Goal: Task Accomplishment & Management: Use online tool/utility

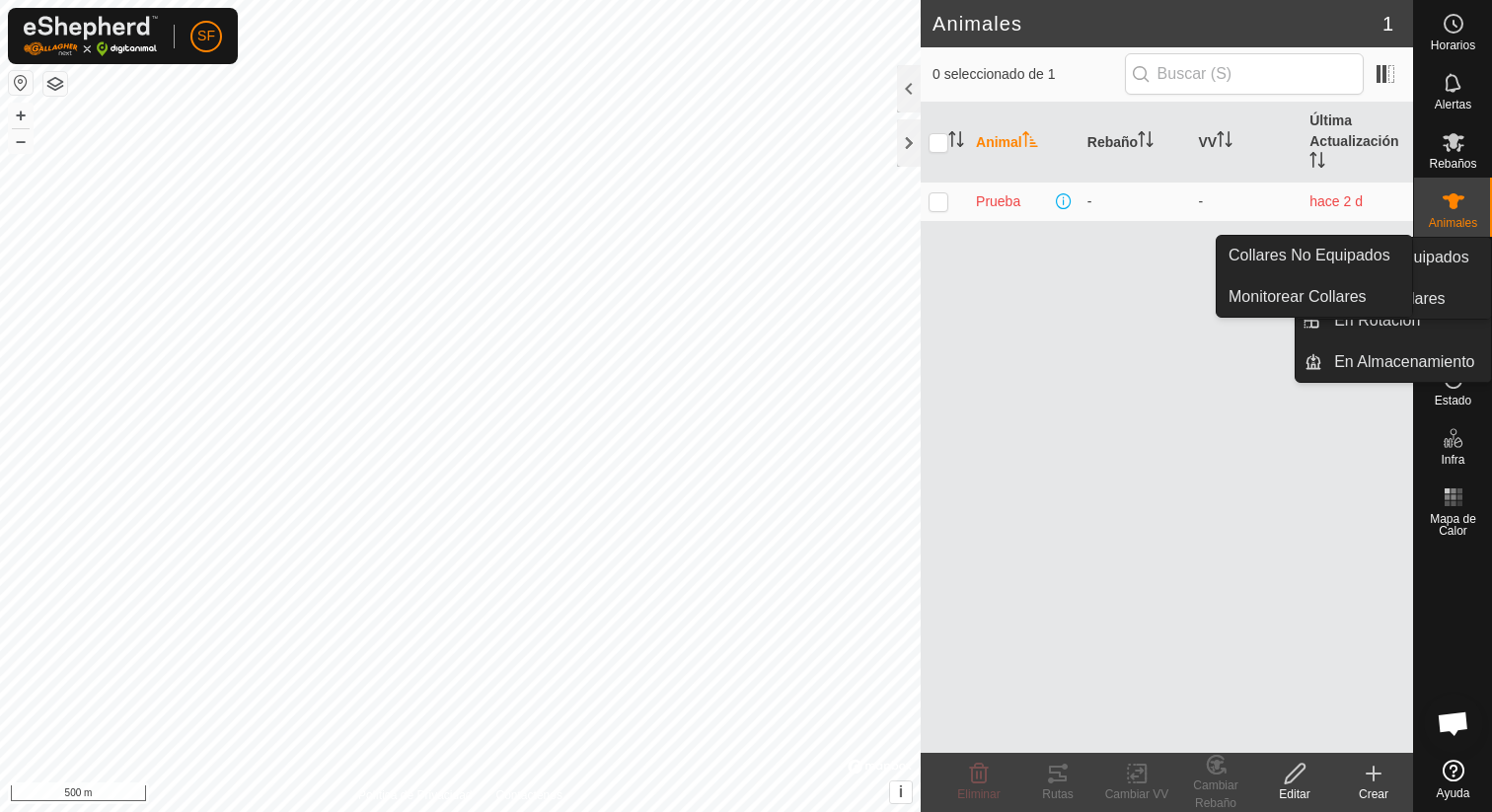
click at [1469, 262] on es-neckbands-svg-icon at bounding box center [1454, 261] width 36 height 32
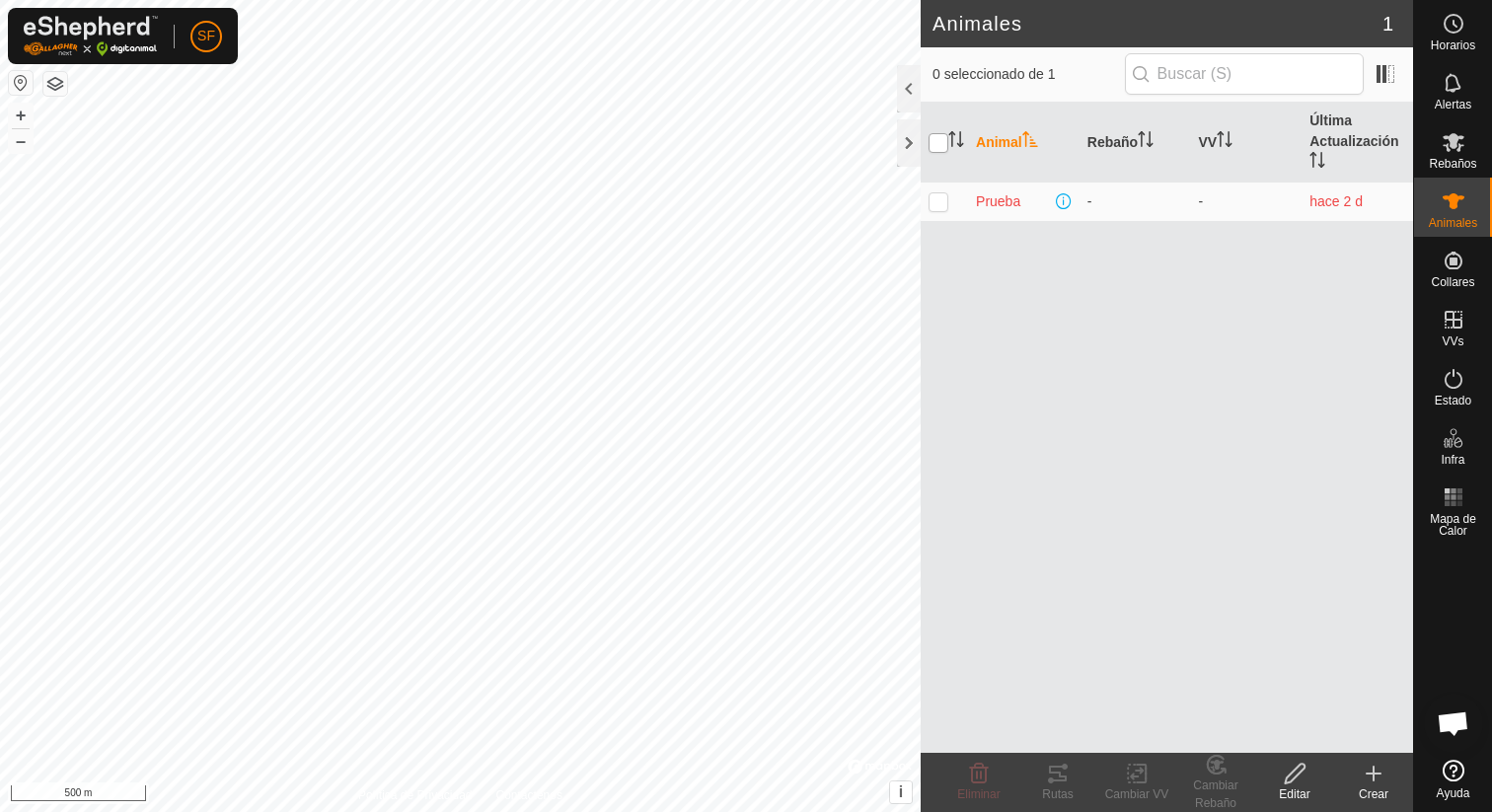
click at [944, 136] on input "checkbox" at bounding box center [939, 143] width 20 height 20
checkbox input "true"
click at [1063, 767] on icon at bounding box center [1058, 774] width 18 height 16
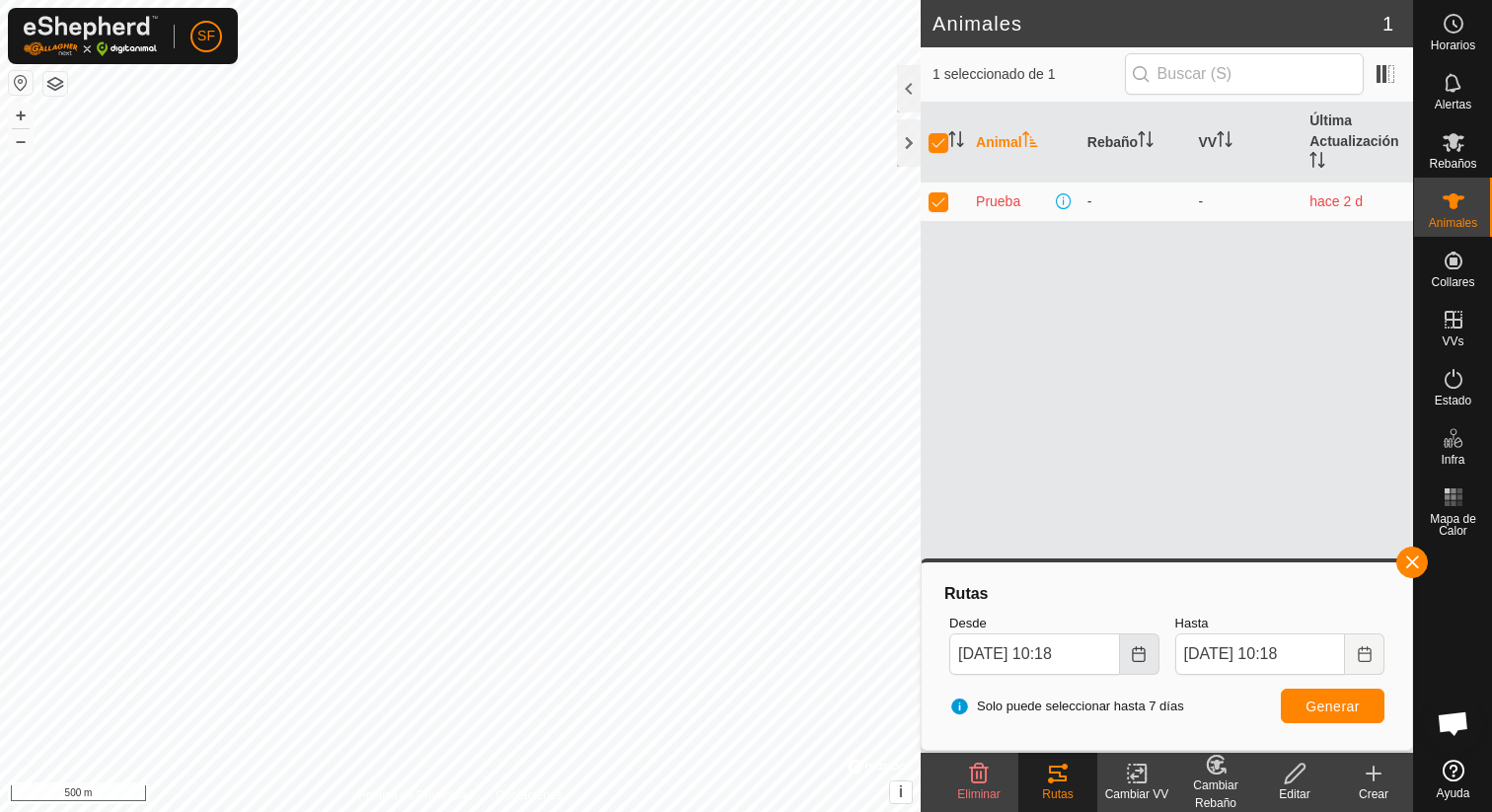
click at [1147, 655] on button "Choose Date" at bounding box center [1139, 654] width 39 height 41
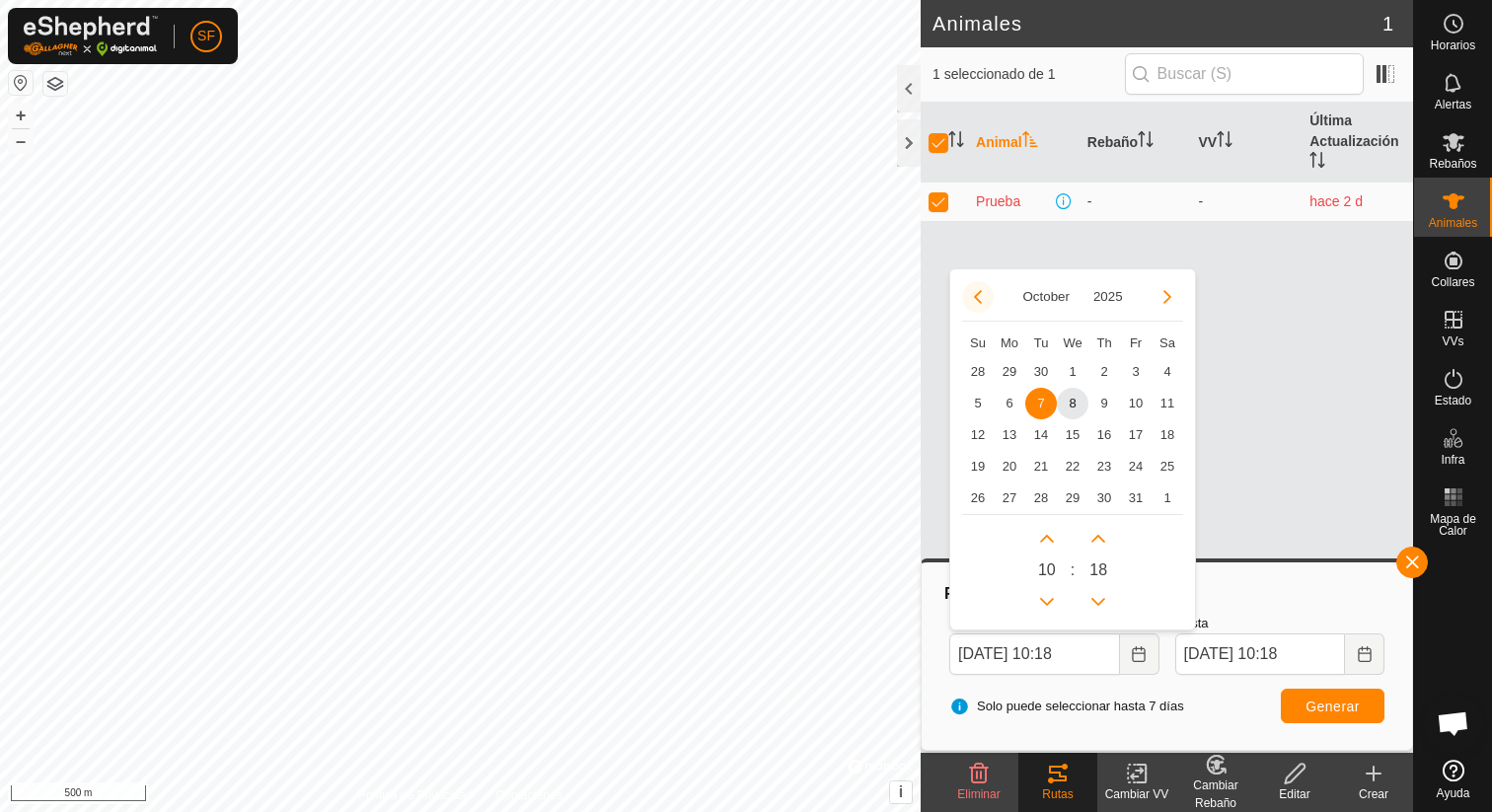
click at [975, 290] on button "Previous Month" at bounding box center [978, 297] width 32 height 32
click at [1080, 392] on span "10" at bounding box center [1073, 404] width 32 height 32
type input "[DATE] 10:18"
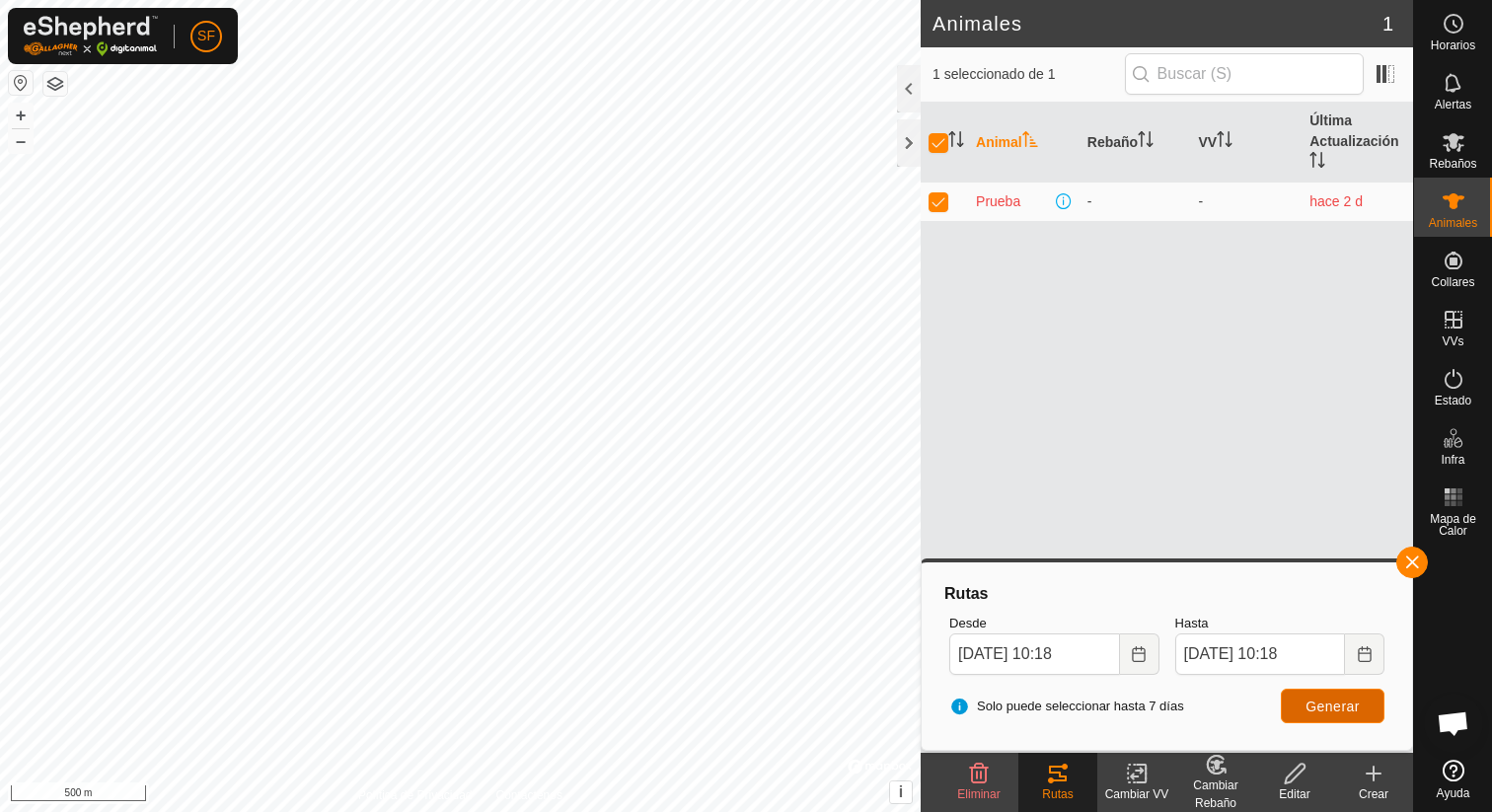
click at [1361, 692] on button "Generar" at bounding box center [1333, 706] width 104 height 35
click at [1144, 655] on icon "Choose Date" at bounding box center [1138, 654] width 13 height 16
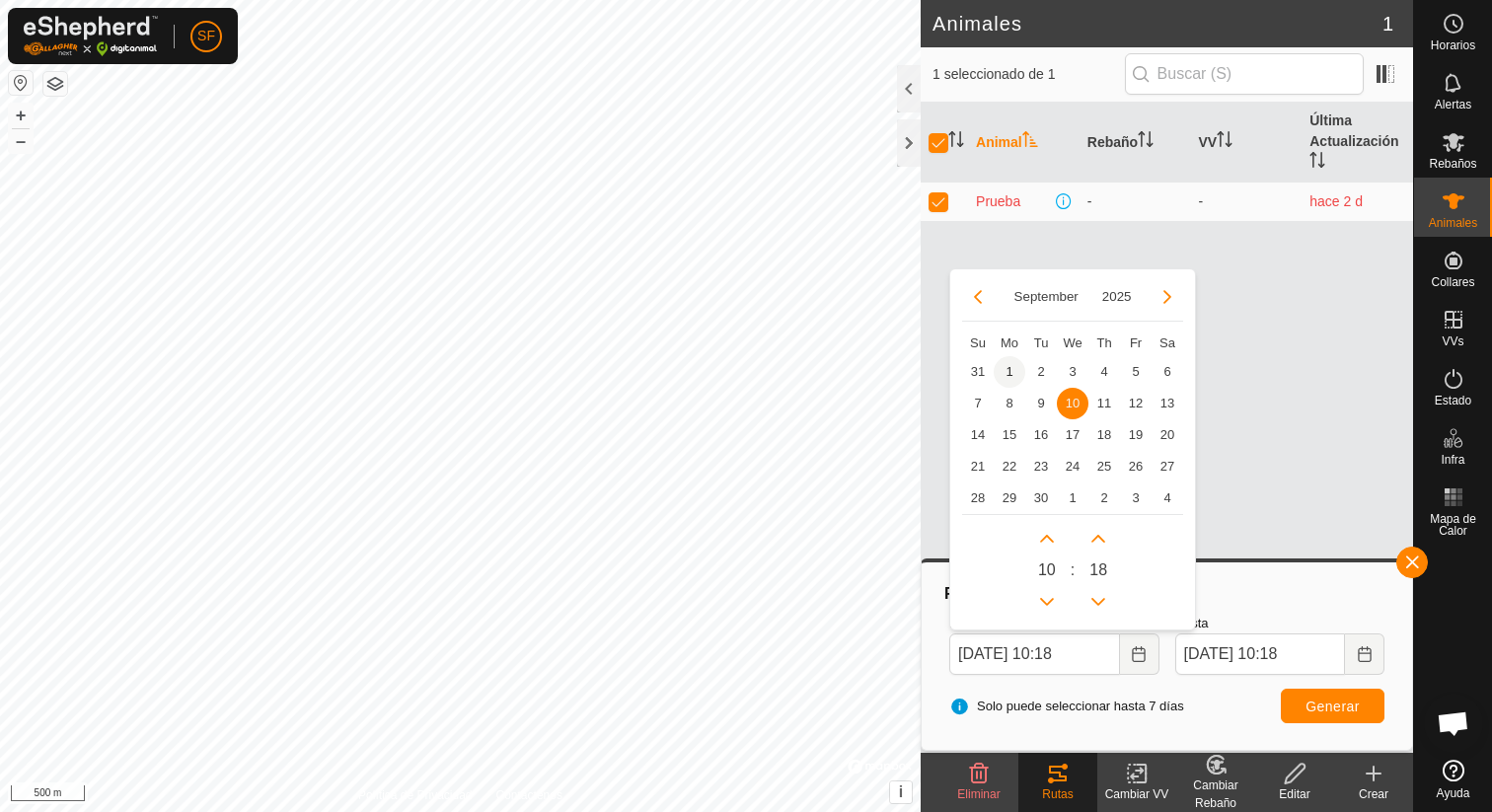
click at [1010, 367] on span "1" at bounding box center [1010, 372] width 32 height 32
type input "[DATE] 10:18"
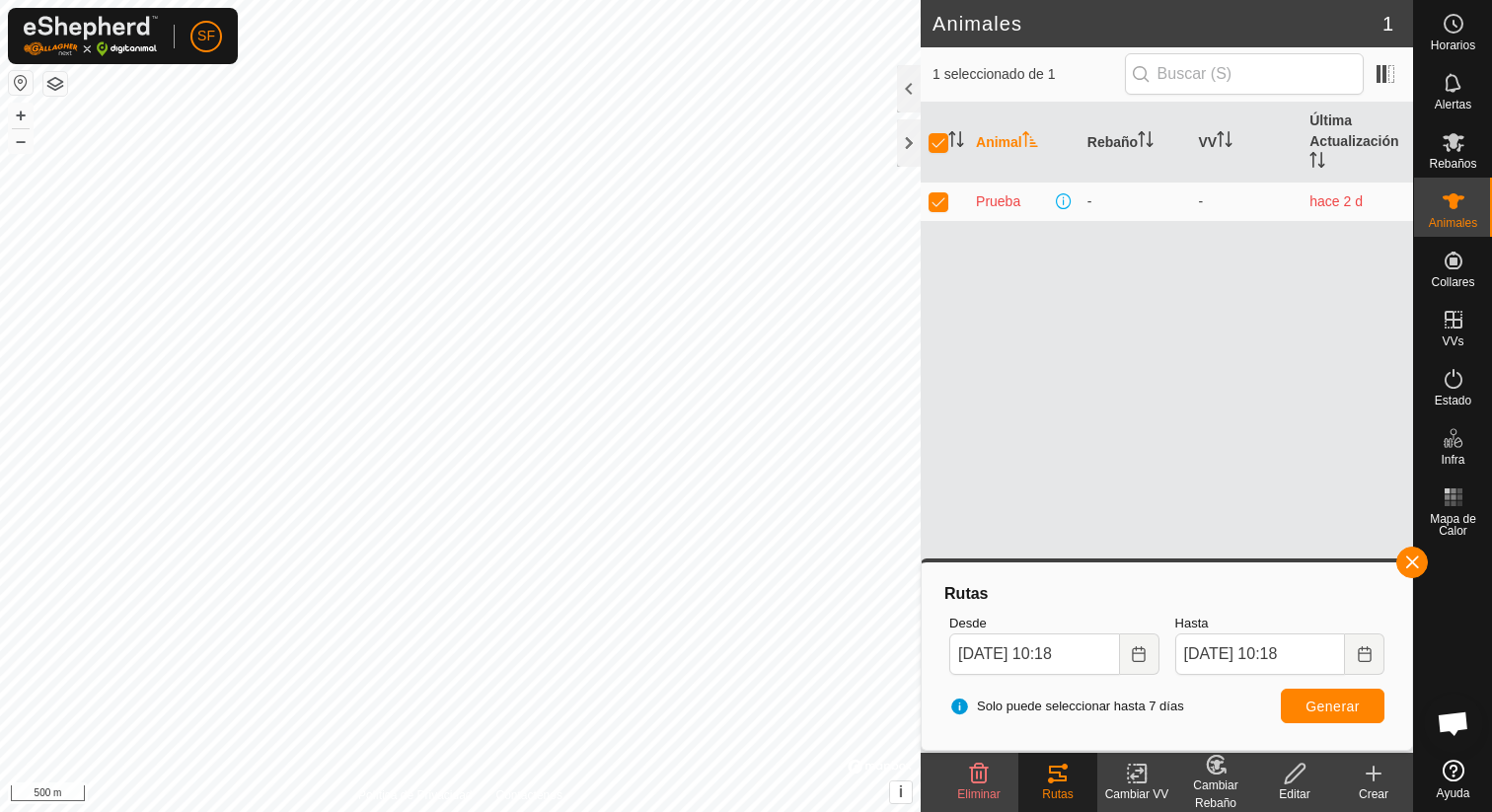
click at [1280, 711] on div "Solo puede seleccionar hasta 7 días Generar" at bounding box center [1166, 706] width 451 height 47
click at [1295, 715] on button "Generar" at bounding box center [1333, 706] width 104 height 35
click at [1365, 653] on icon "Choose Date" at bounding box center [1364, 654] width 13 height 16
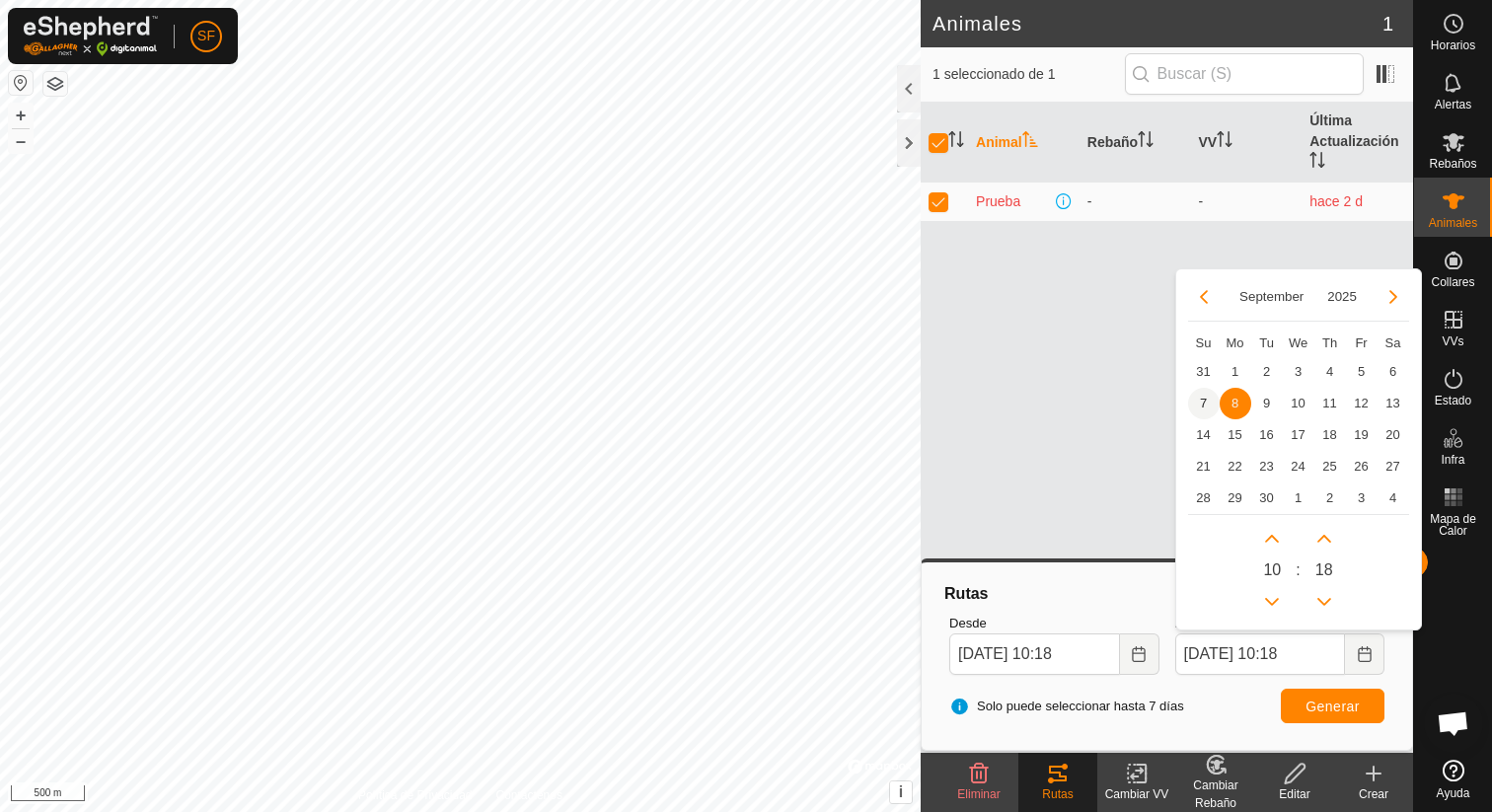
click at [1209, 399] on span "7" at bounding box center [1204, 404] width 32 height 32
type input "[DATE] 10:18"
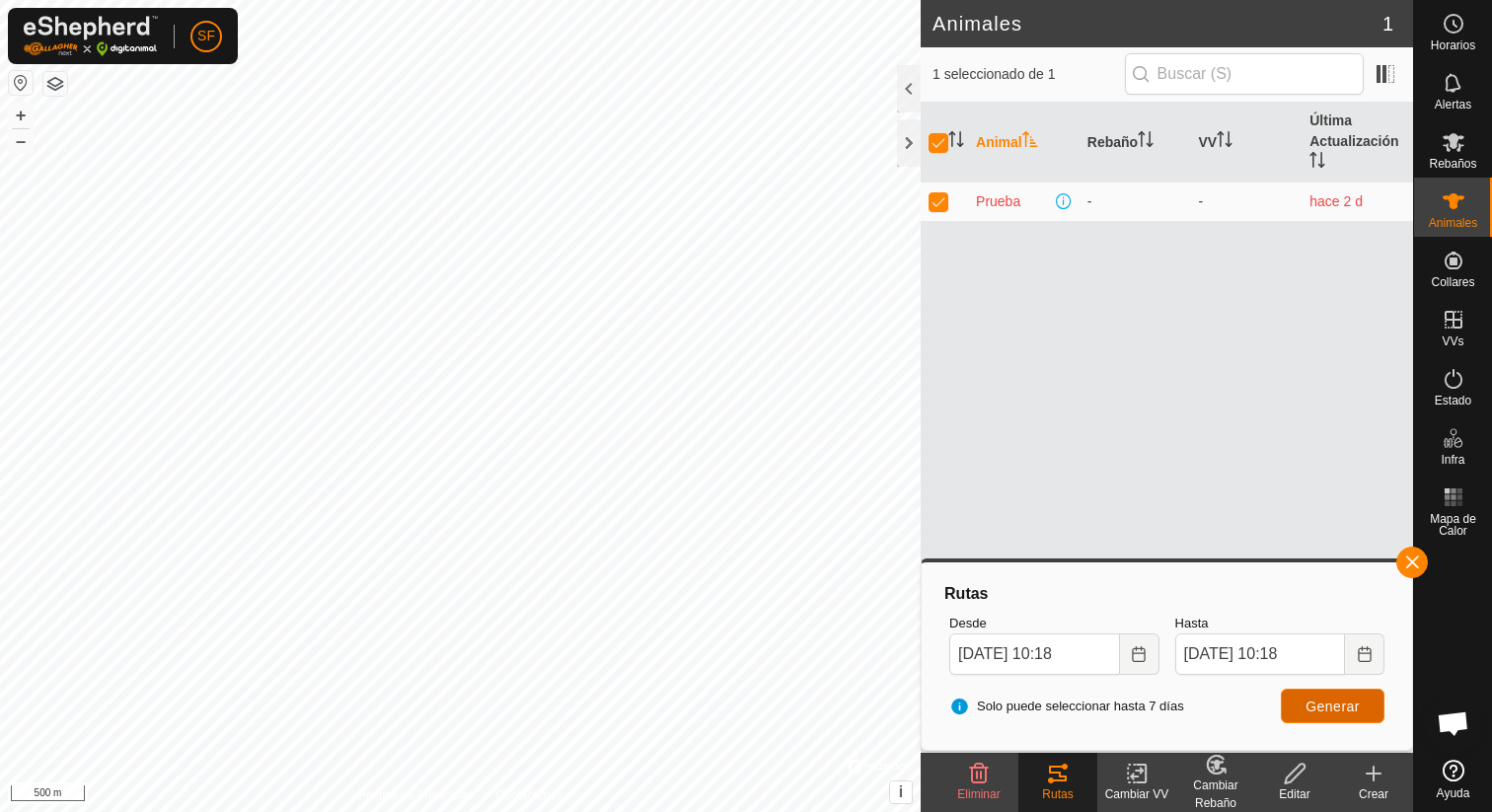
click at [1344, 693] on button "Generar" at bounding box center [1333, 706] width 104 height 35
